Goal: Task Accomplishment & Management: Complete application form

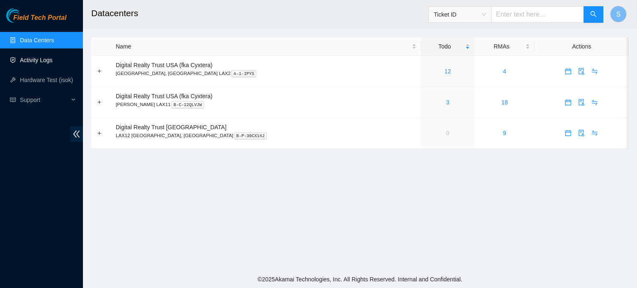
click at [53, 58] on link "Activity Logs" at bounding box center [36, 60] width 33 height 7
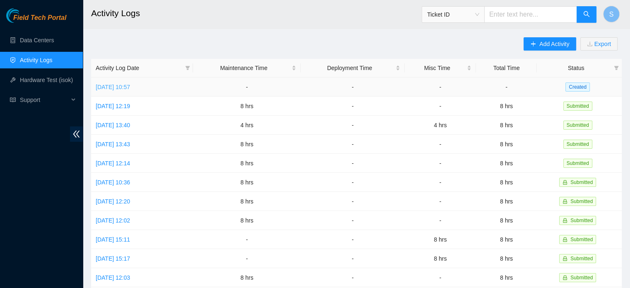
click at [130, 89] on link "[DATE] 10:57" at bounding box center [113, 87] width 34 height 7
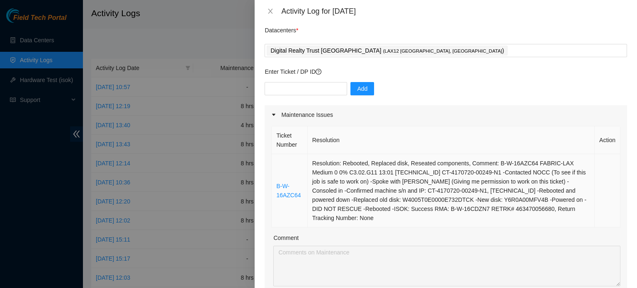
scroll to position [166, 0]
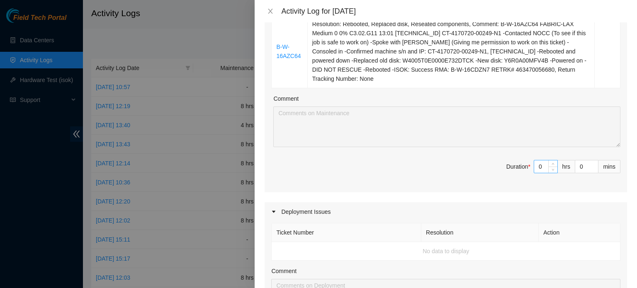
click at [539, 160] on input "0" at bounding box center [545, 166] width 23 height 12
type input "8"
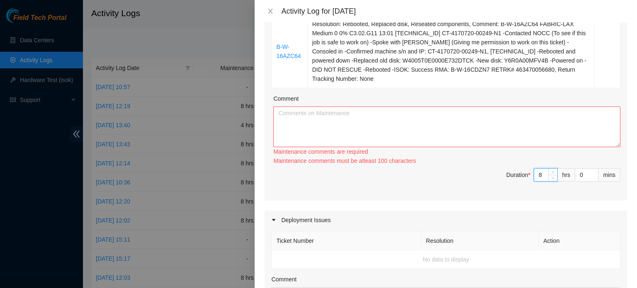
type input "8"
click at [510, 118] on textarea "Comment" at bounding box center [446, 127] width 347 height 41
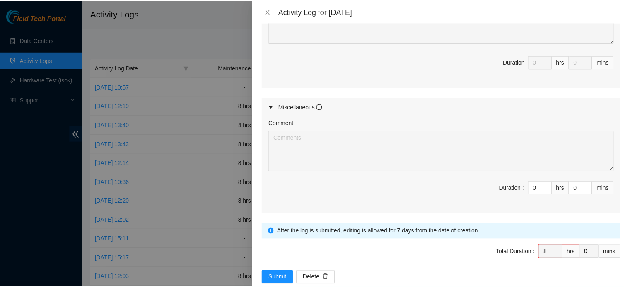
scroll to position [447, 0]
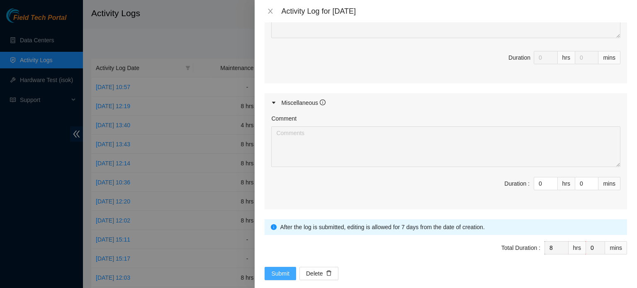
type textarea "Started my day logging into my akamai field tech portal and worked on a disk re…"
click at [275, 269] on span "Submit" at bounding box center [280, 273] width 18 height 9
